Goal: Transaction & Acquisition: Book appointment/travel/reservation

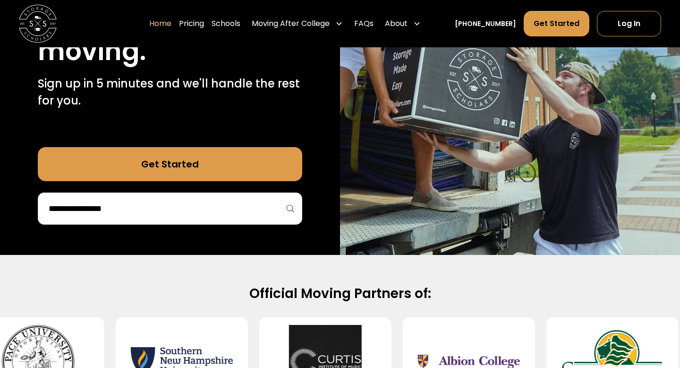
scroll to position [183, 0]
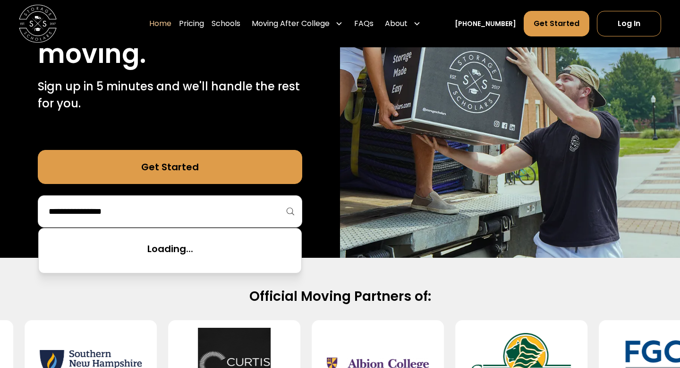
click at [245, 207] on input "search" at bounding box center [170, 211] width 245 height 16
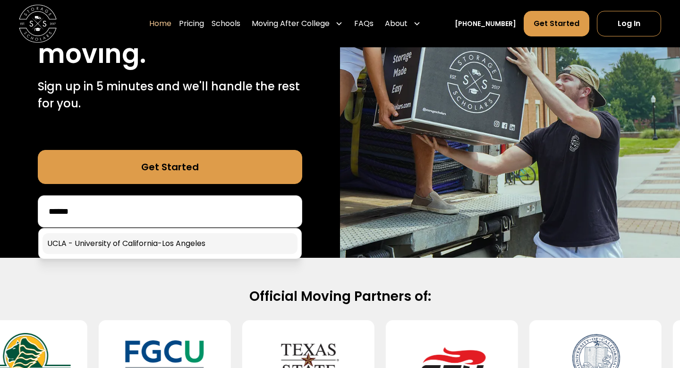
type input "******"
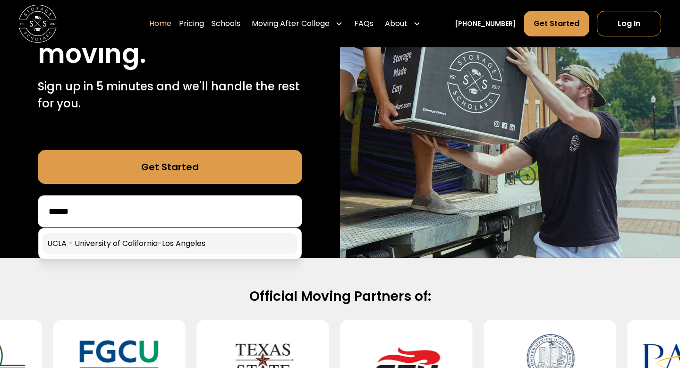
click at [222, 238] on link at bounding box center [170, 243] width 255 height 21
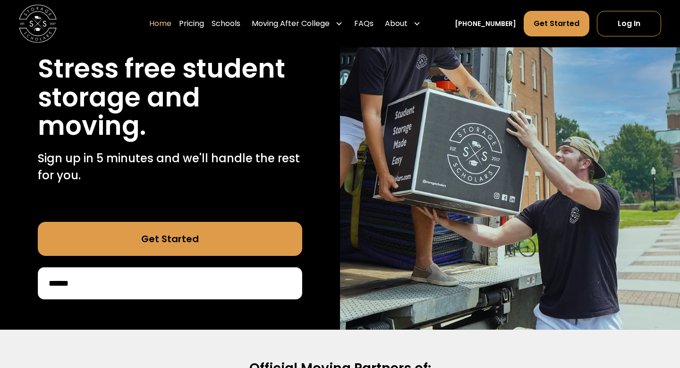
scroll to position [110, 0]
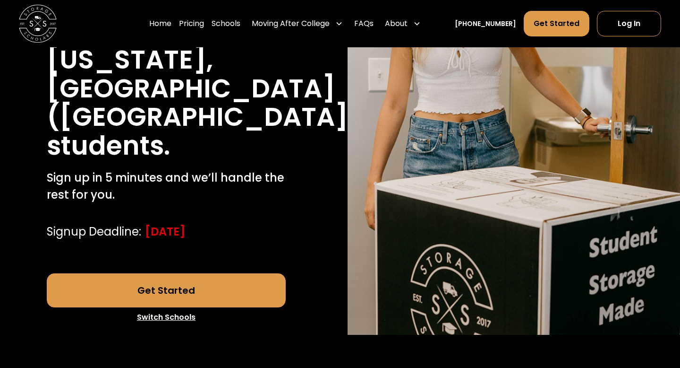
scroll to position [233, 0]
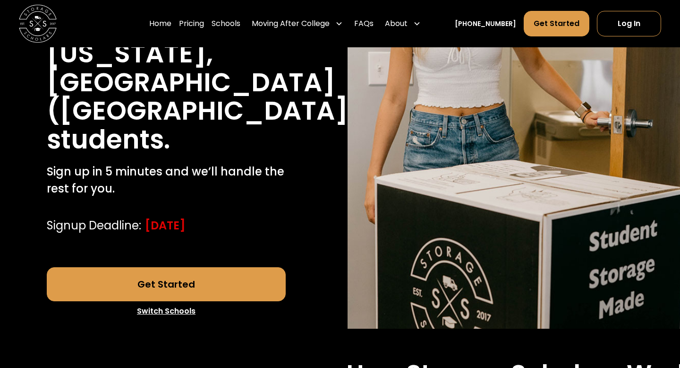
click at [200, 267] on link "Get Started" at bounding box center [167, 284] width 240 height 34
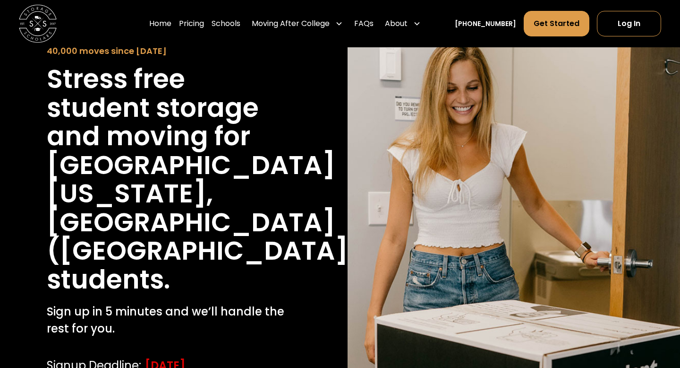
scroll to position [92, 0]
